Goal: Task Accomplishment & Management: Complete application form

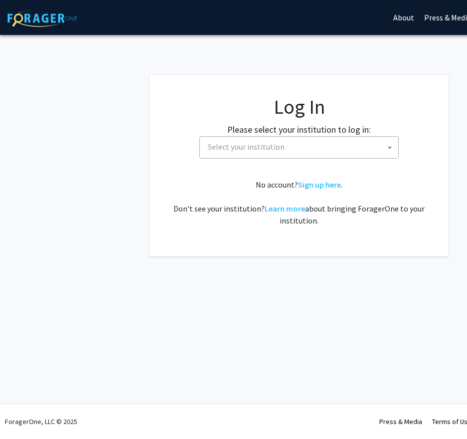
select select "34"
select select
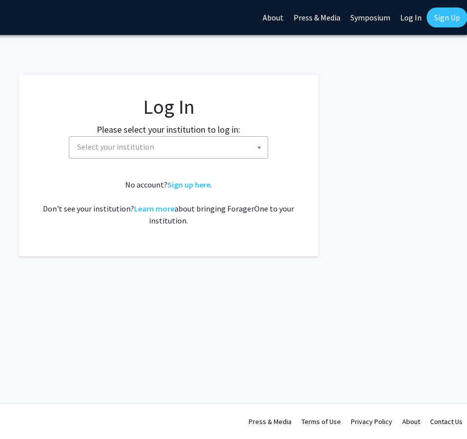
click at [447, 17] on link "Sign Up" at bounding box center [447, 17] width 41 height 20
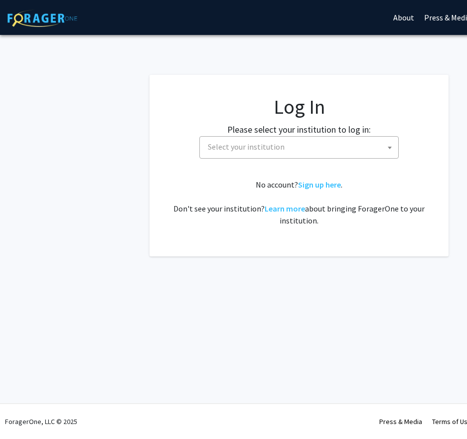
select select
